Goal: Task Accomplishment & Management: Manage account settings

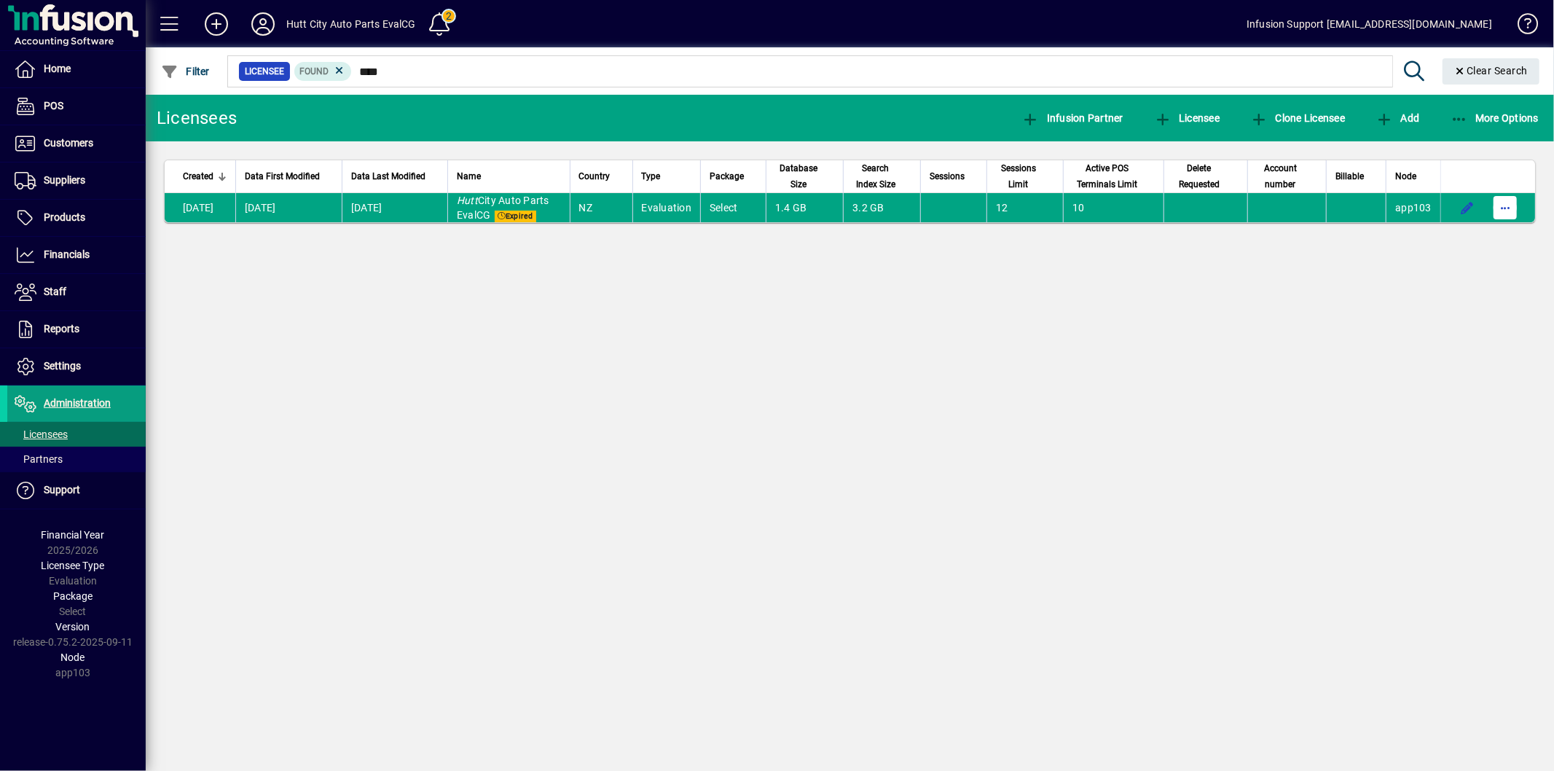
click at [1501, 208] on span "button" at bounding box center [1505, 207] width 35 height 35
click at [1450, 238] on span "Request licensee be deleted" at bounding box center [1431, 238] width 152 height 17
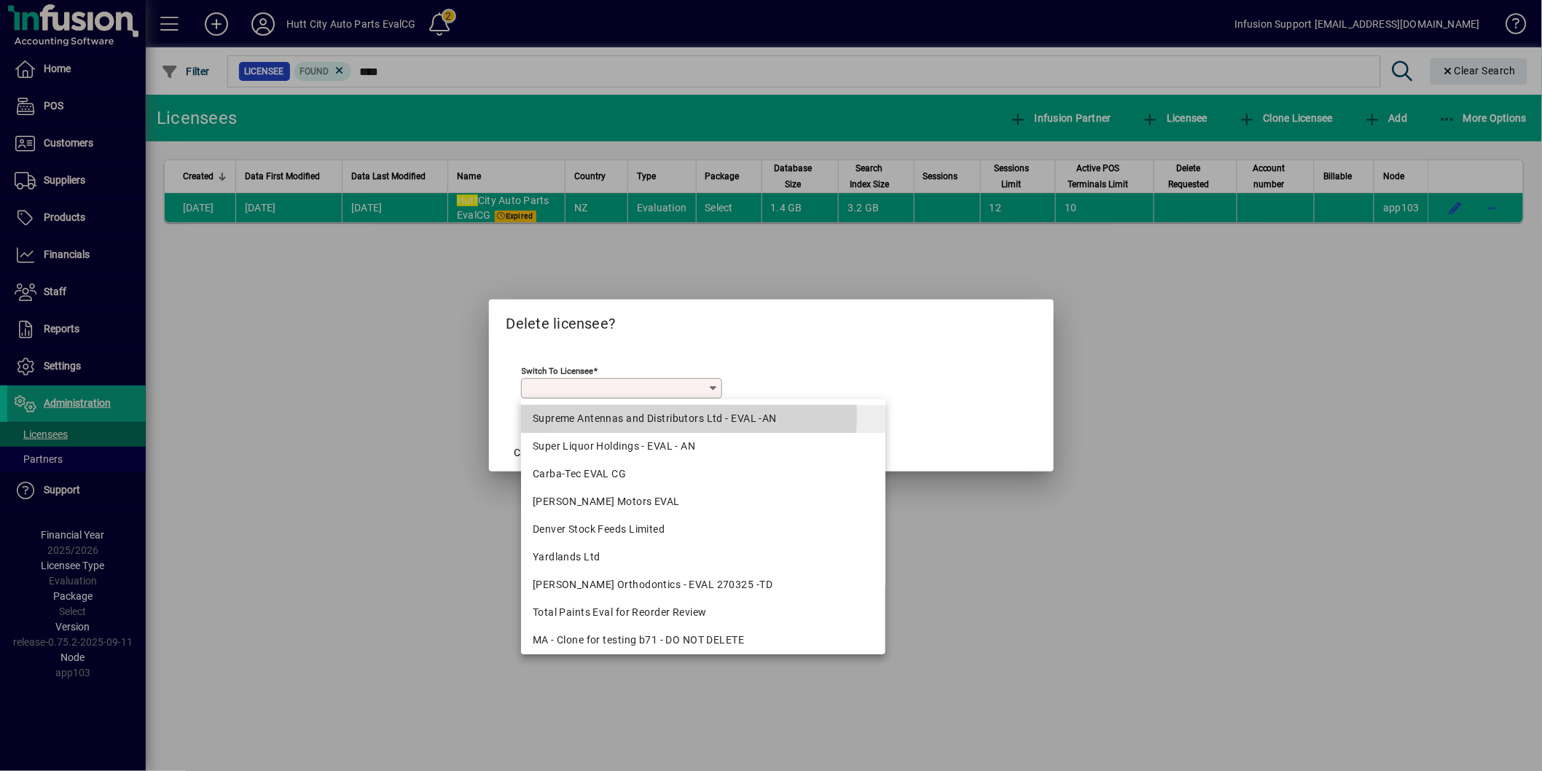
click at [606, 413] on div "Supreme Antennas and Distributors Ltd - EVAL -AN" at bounding box center [703, 418] width 341 height 15
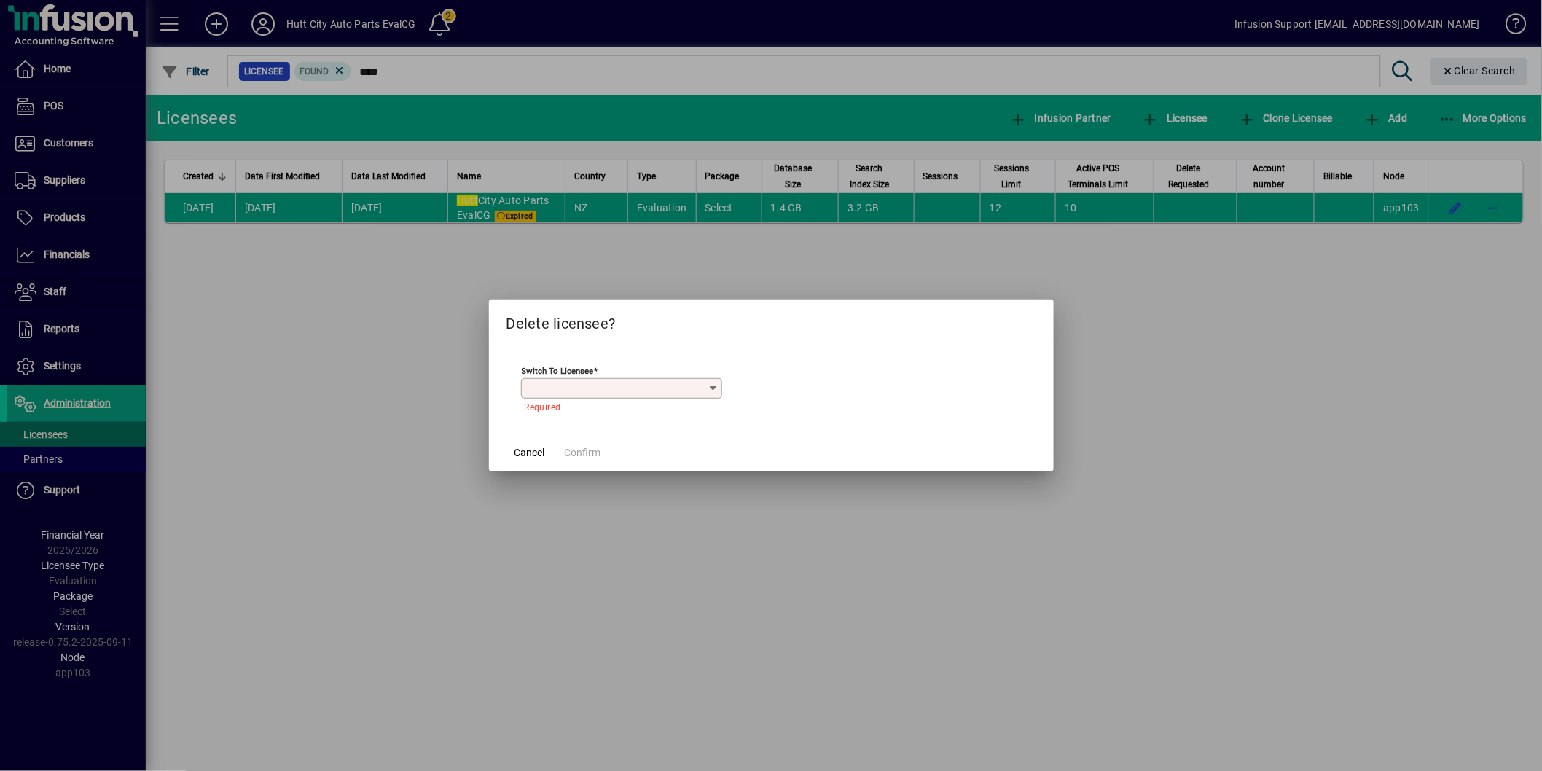
type input "**********"
click at [588, 460] on span "Confirm" at bounding box center [583, 452] width 36 height 15
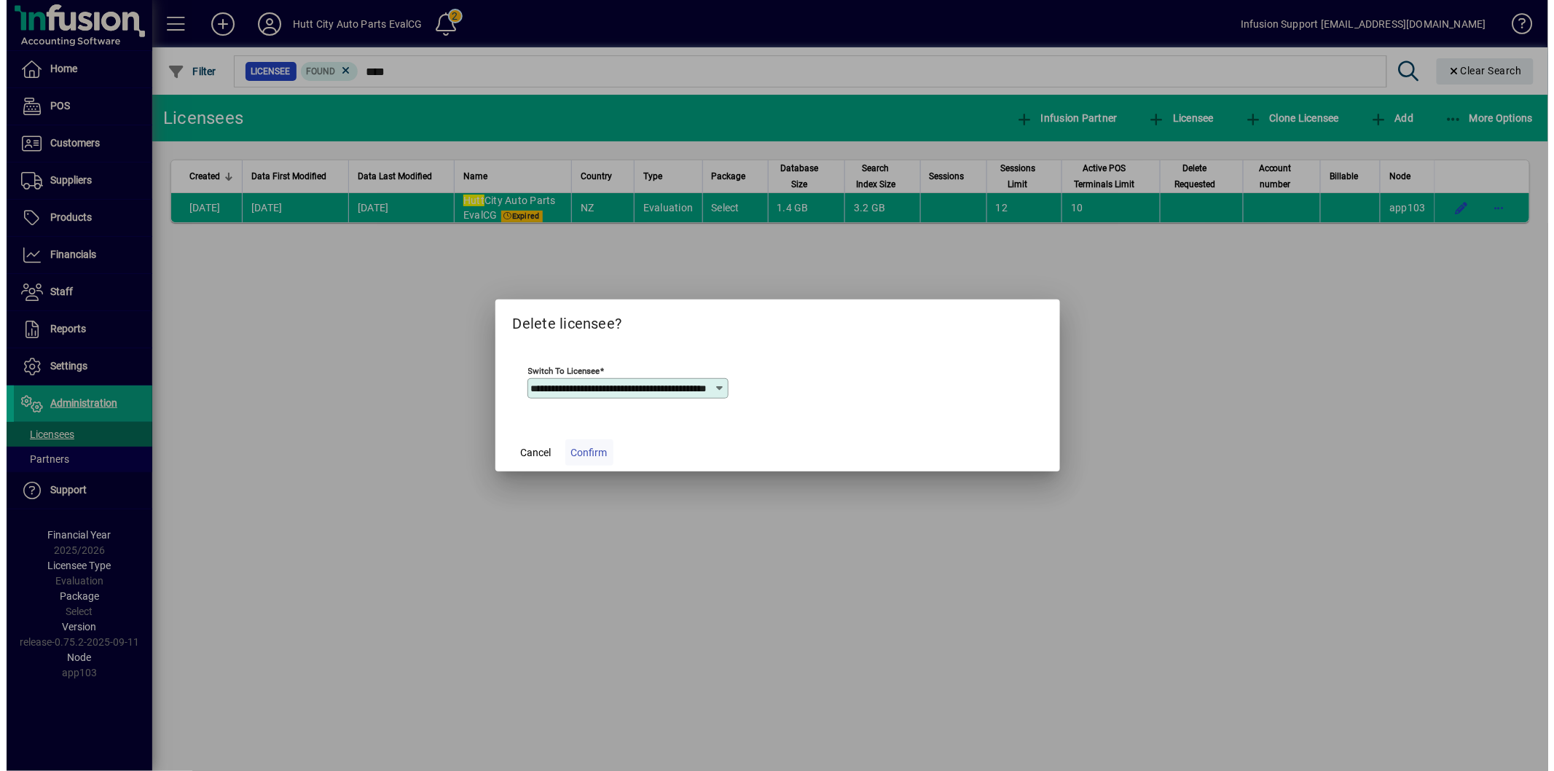
scroll to position [0, 0]
